Goal: Browse casually

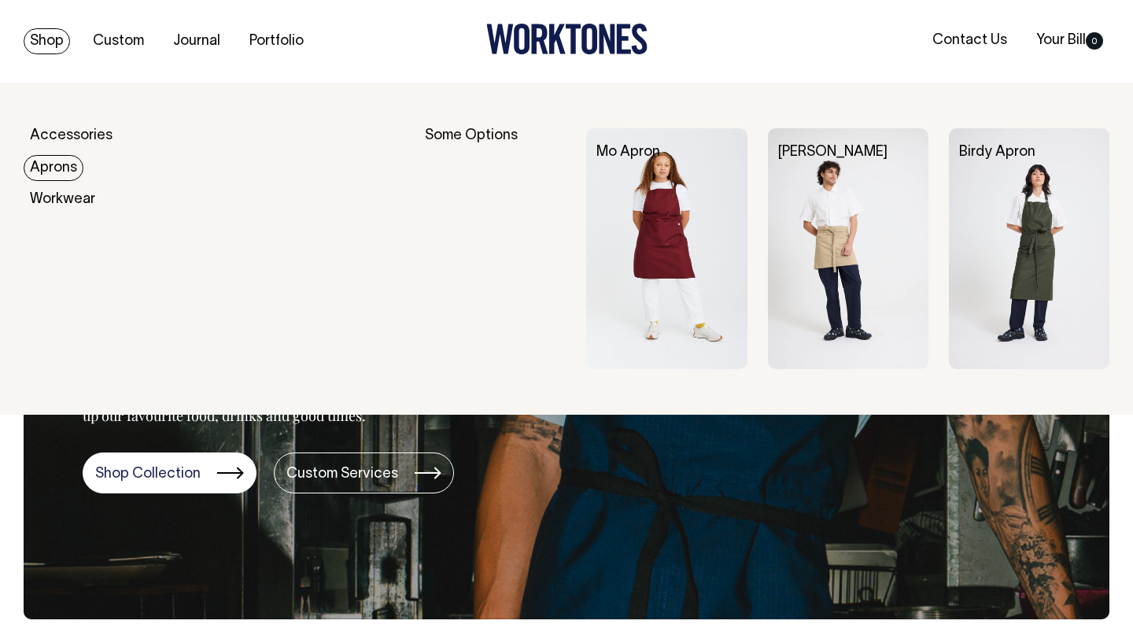
click at [51, 161] on link "Aprons" at bounding box center [54, 168] width 60 height 26
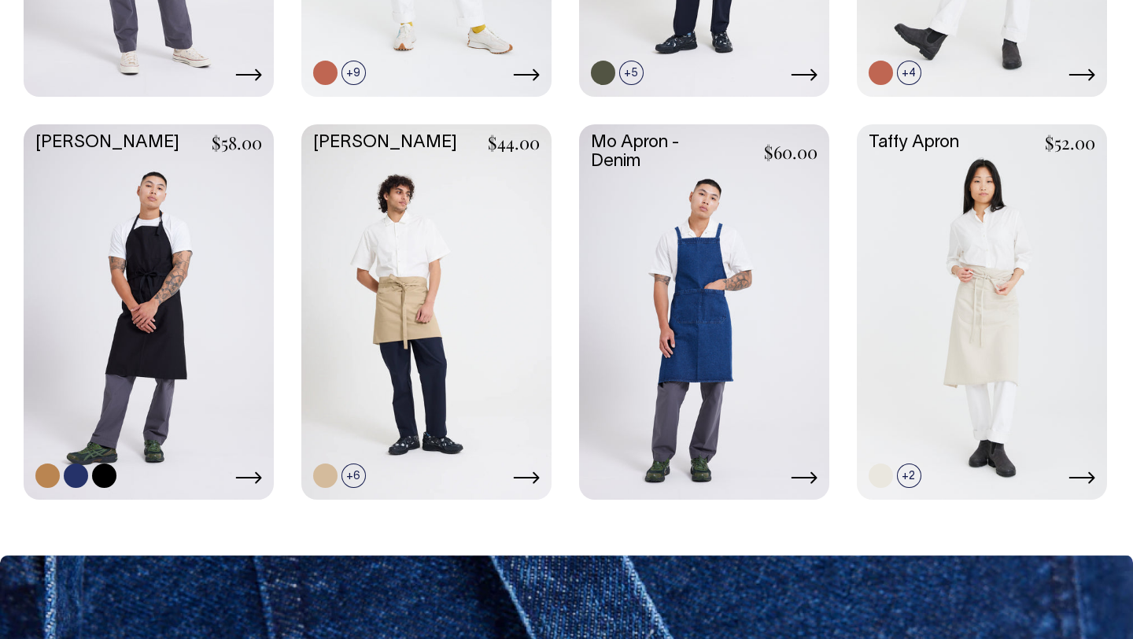
click at [145, 241] on link at bounding box center [149, 310] width 250 height 372
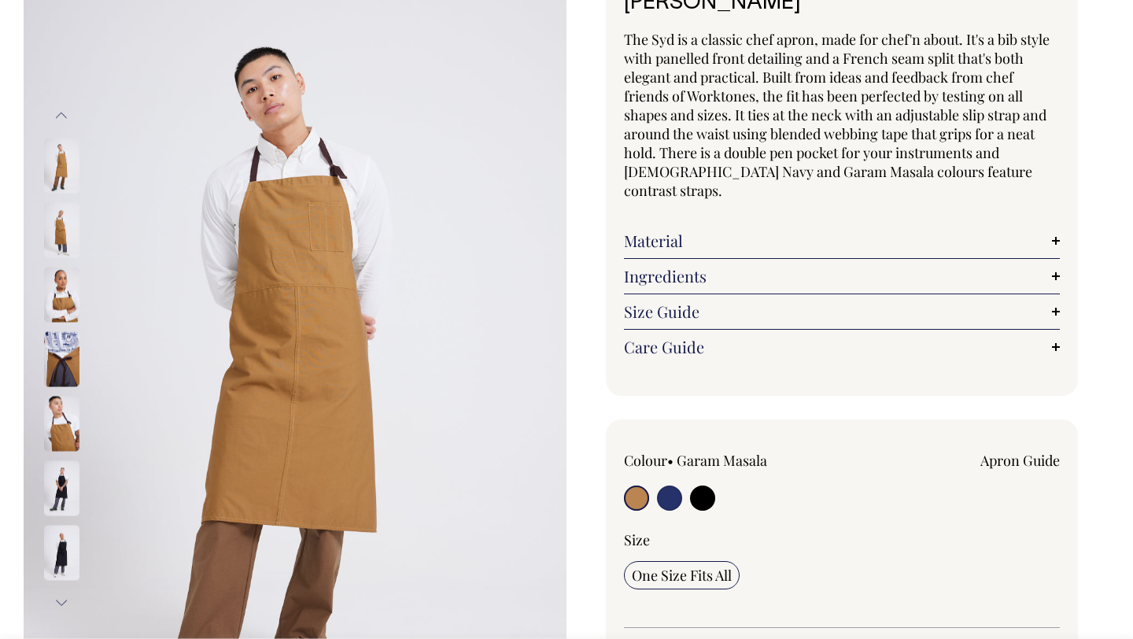
click at [672, 486] on input "radio" at bounding box center [669, 498] width 25 height 25
radio input "true"
select select "French Navy"
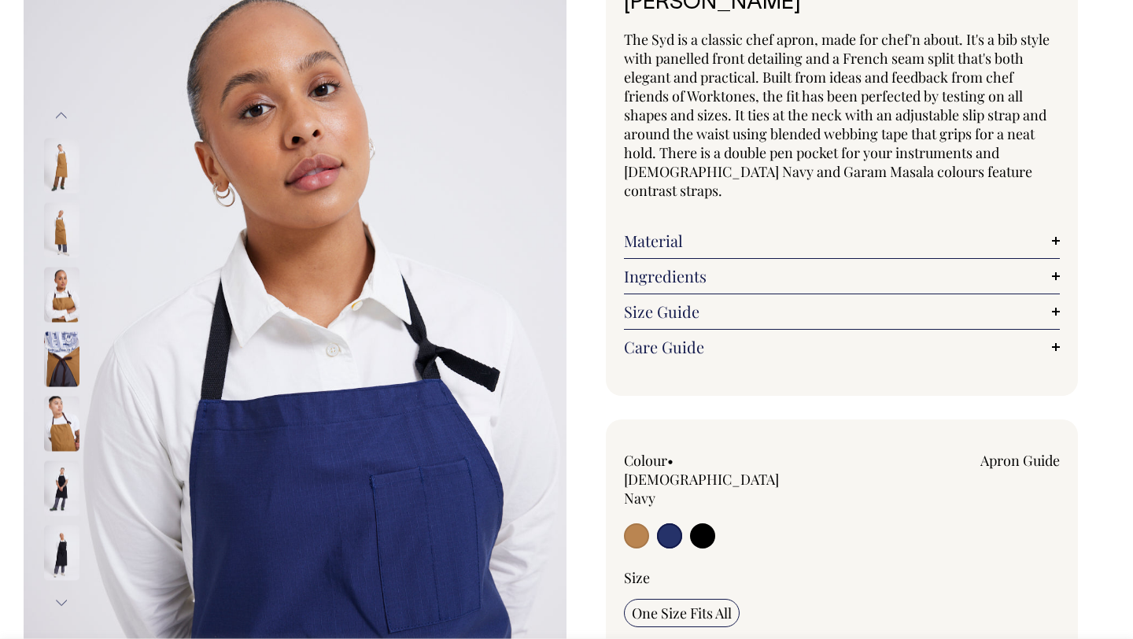
scroll to position [131, 0]
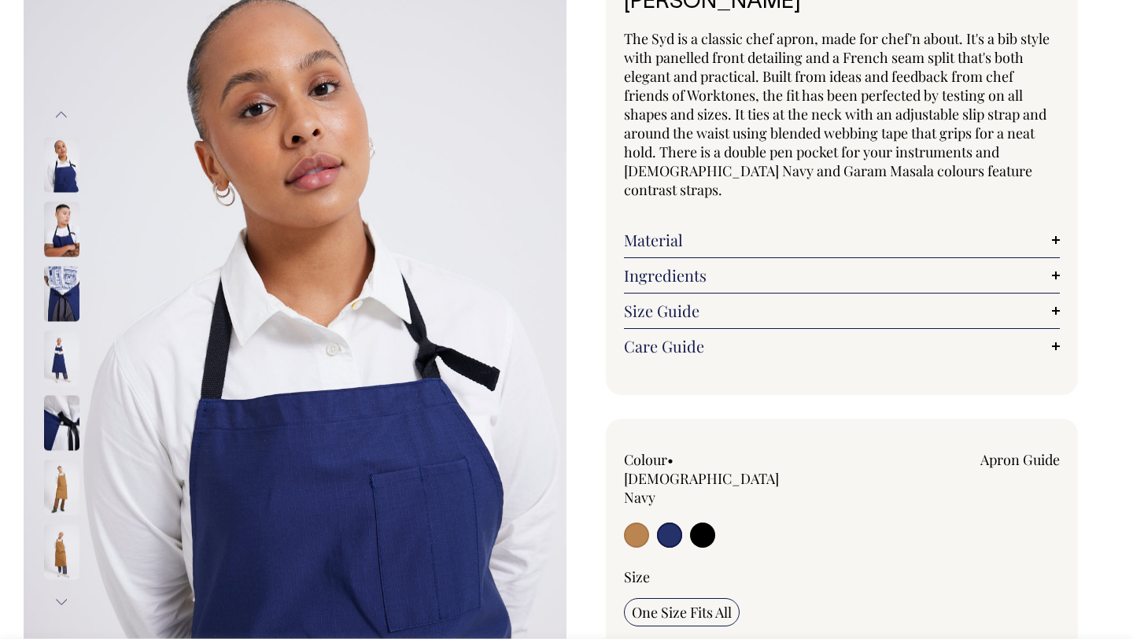
click at [60, 360] on img at bounding box center [61, 358] width 35 height 55
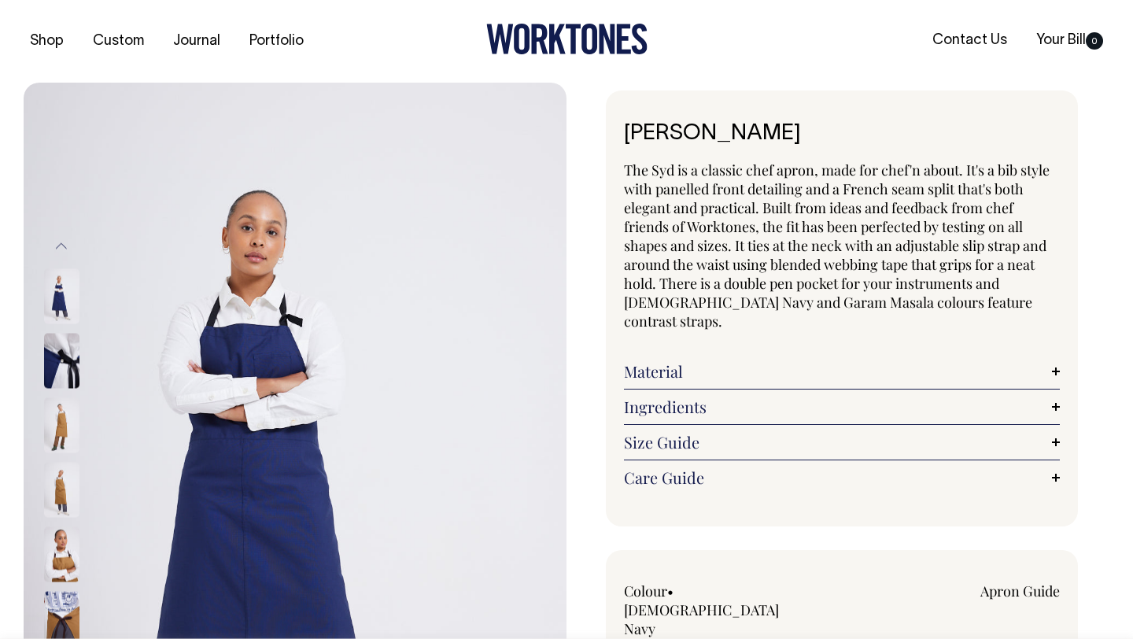
scroll to position [0, 0]
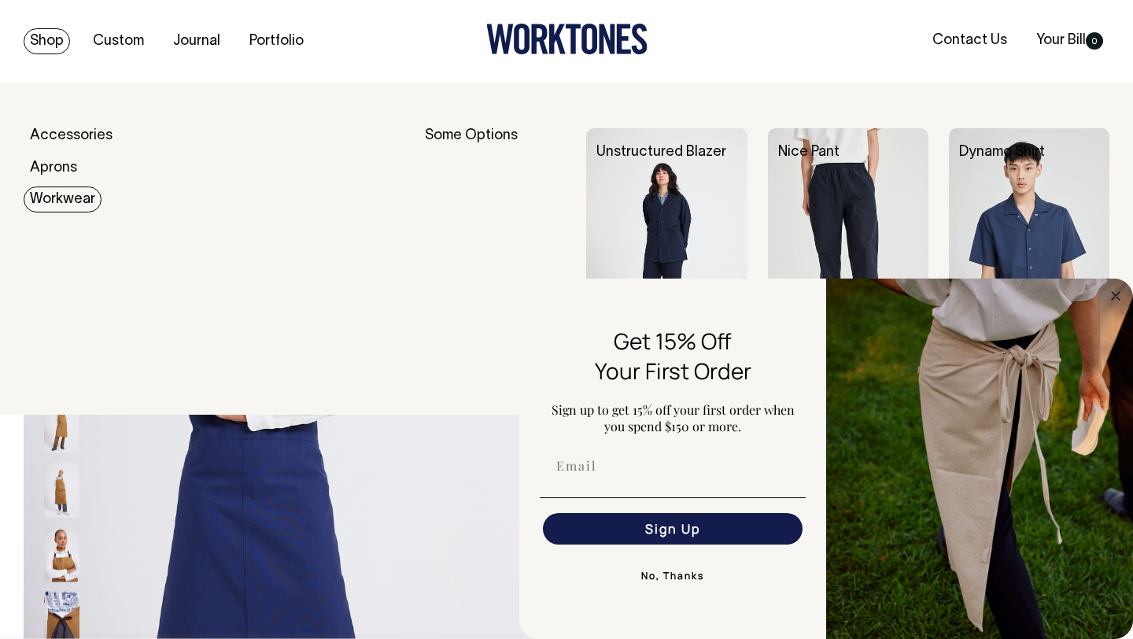
click at [52, 201] on link "Workwear" at bounding box center [63, 200] width 78 height 26
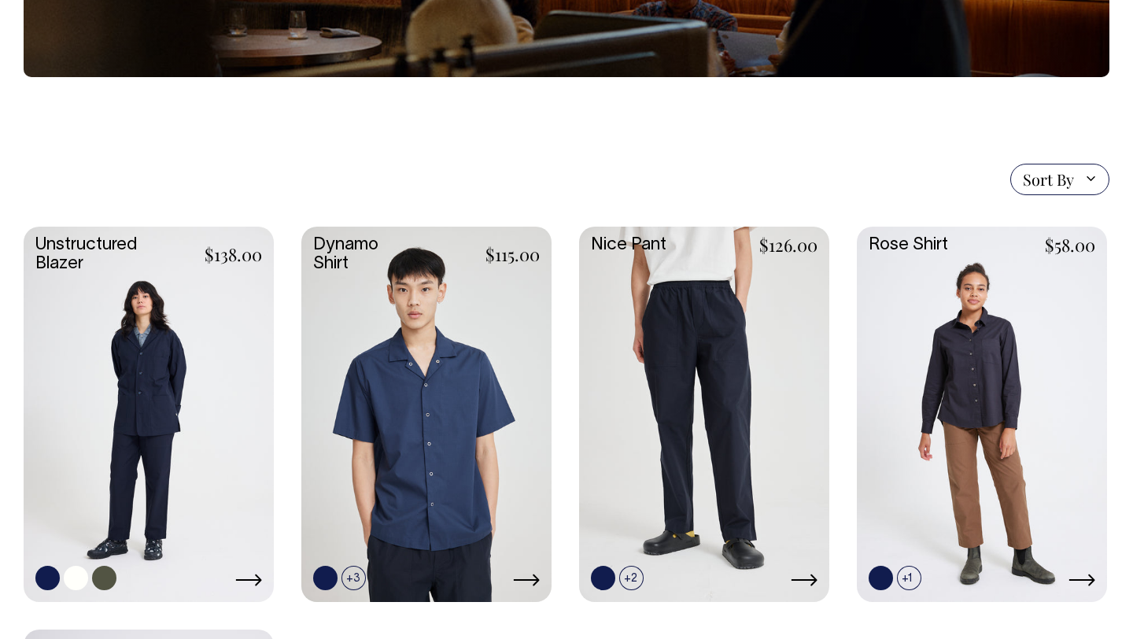
click at [182, 371] on link at bounding box center [149, 413] width 250 height 372
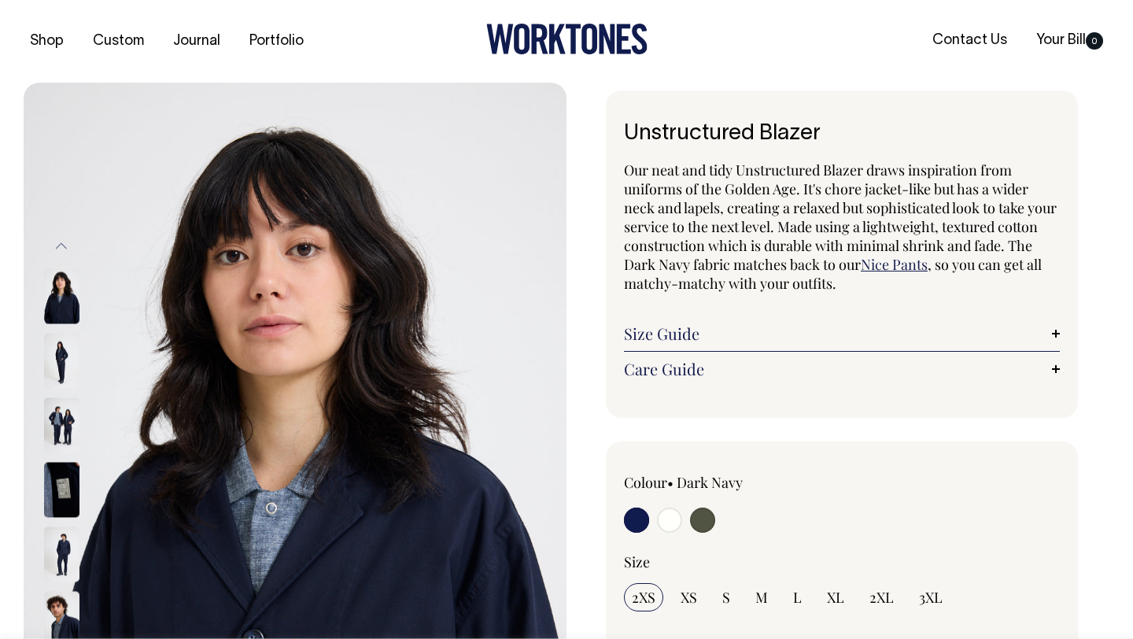
click at [61, 417] on img at bounding box center [61, 424] width 35 height 55
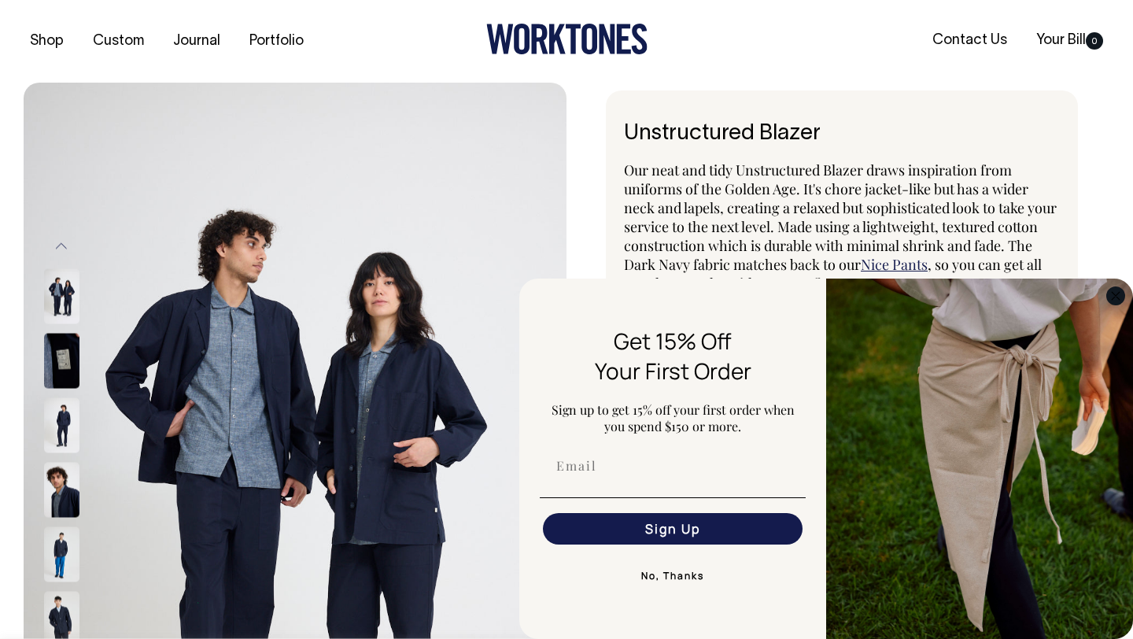
click at [1117, 296] on circle "Close dialog" at bounding box center [1116, 295] width 18 height 18
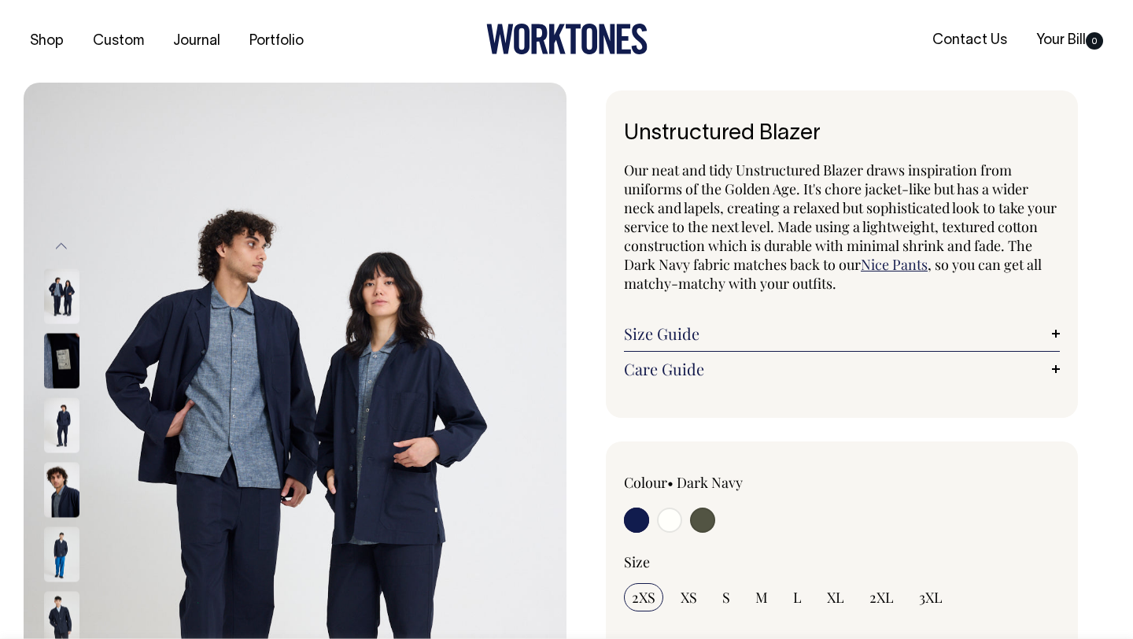
click at [64, 481] on img at bounding box center [61, 489] width 35 height 55
